Goal: Book appointment/travel/reservation

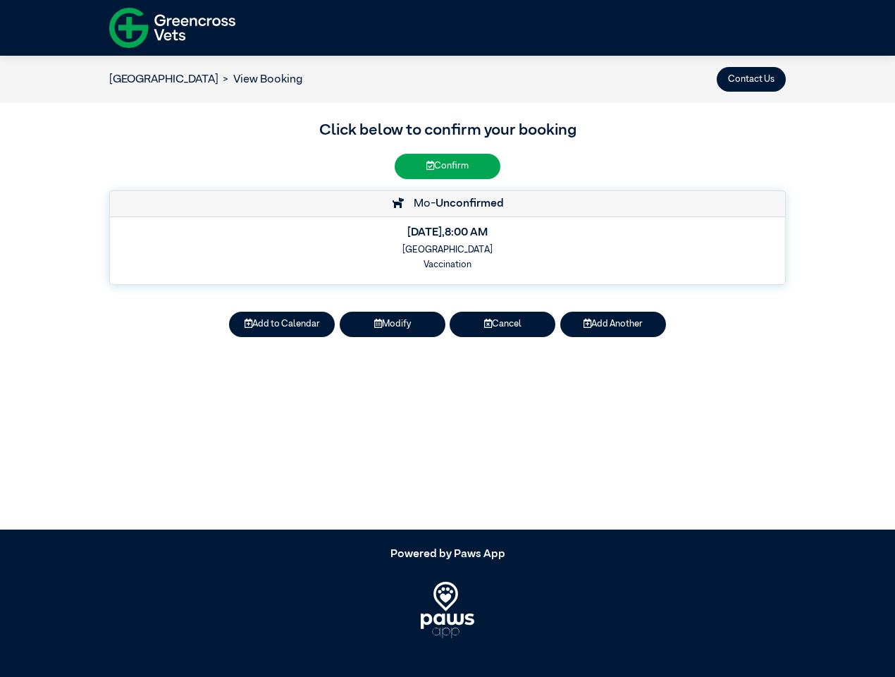
click at [751, 79] on button "Contact Us" at bounding box center [751, 79] width 69 height 25
click at [282, 324] on button "Add to Calendar" at bounding box center [282, 323] width 106 height 25
click at [393, 324] on button "Modify" at bounding box center [393, 323] width 106 height 25
click at [502, 324] on button "Cancel" at bounding box center [503, 323] width 106 height 25
click at [613, 324] on button "Add Another" at bounding box center [613, 323] width 106 height 25
